Goal: Navigation & Orientation: Find specific page/section

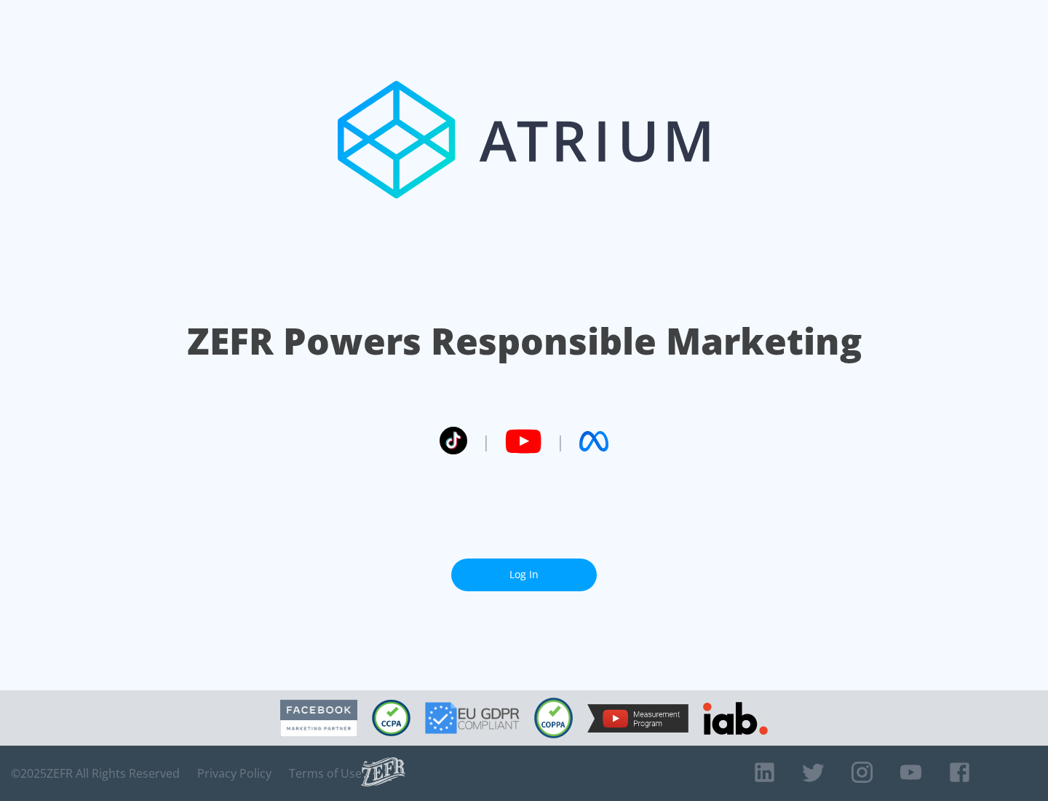
click at [524, 574] on link "Log In" at bounding box center [524, 574] width 146 height 33
